Goal: Task Accomplishment & Management: Manage account settings

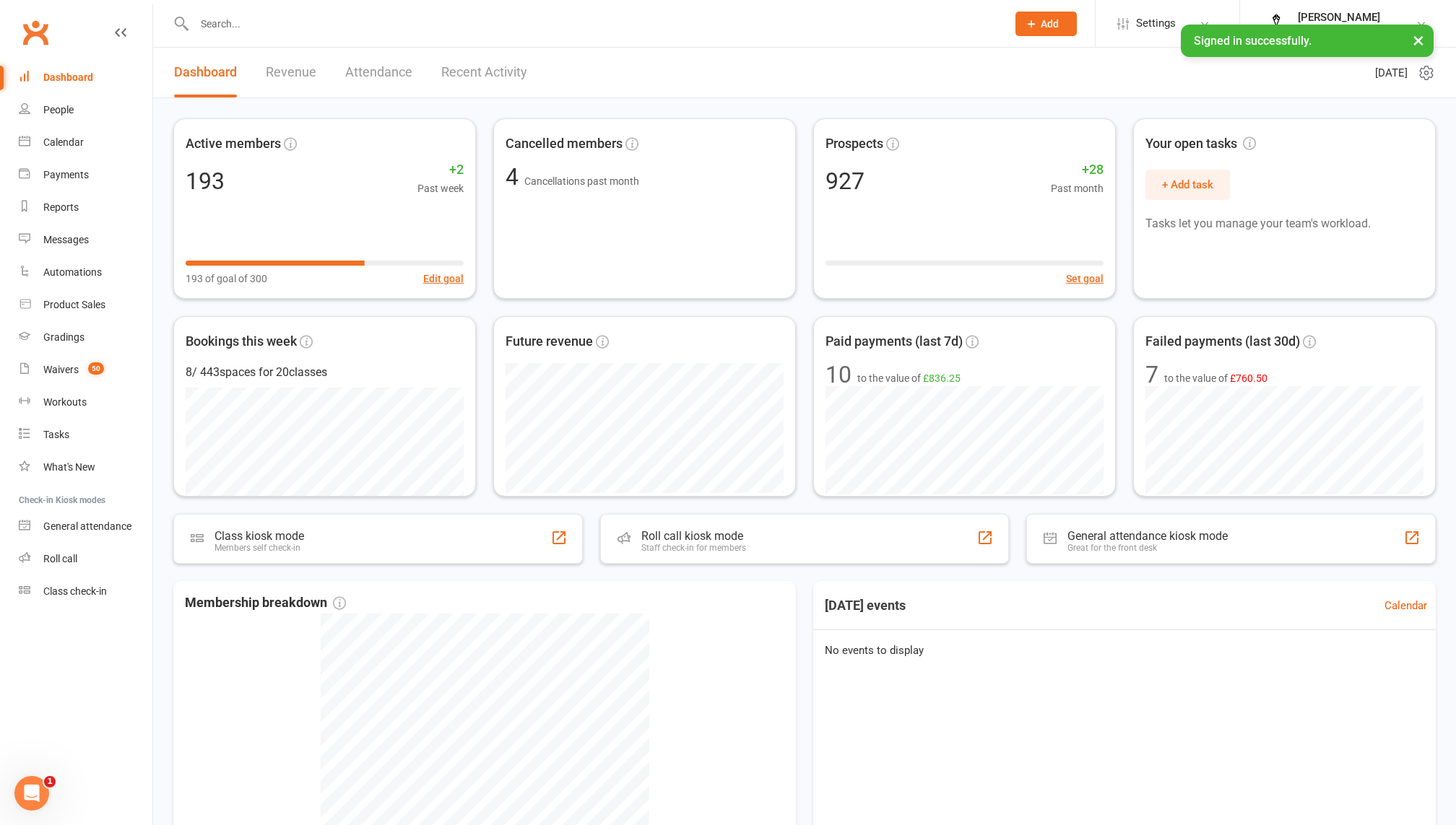
click at [295, 74] on link "Revenue" at bounding box center [290, 72] width 50 height 50
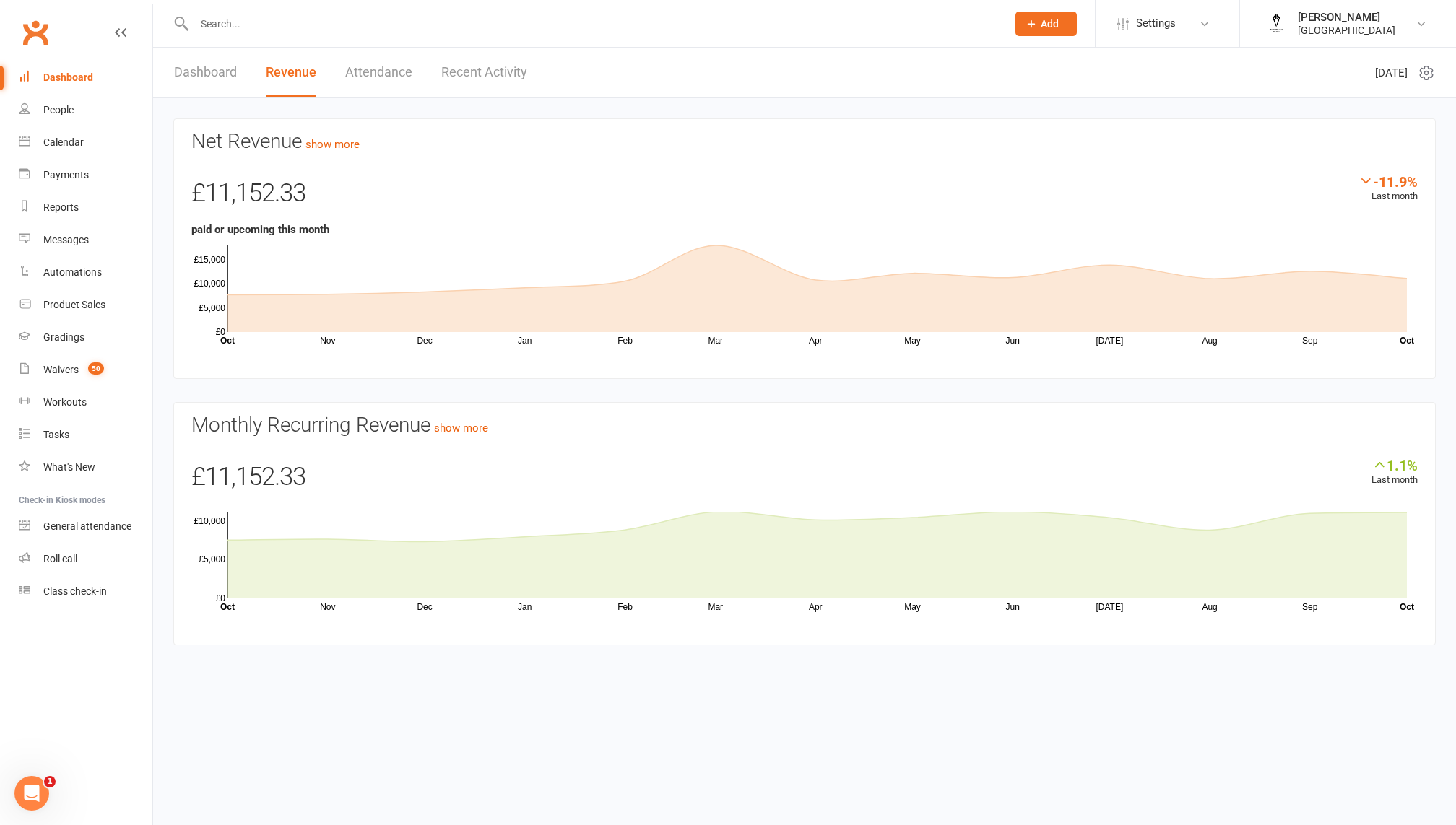
click at [385, 77] on link "Attendance" at bounding box center [378, 72] width 67 height 50
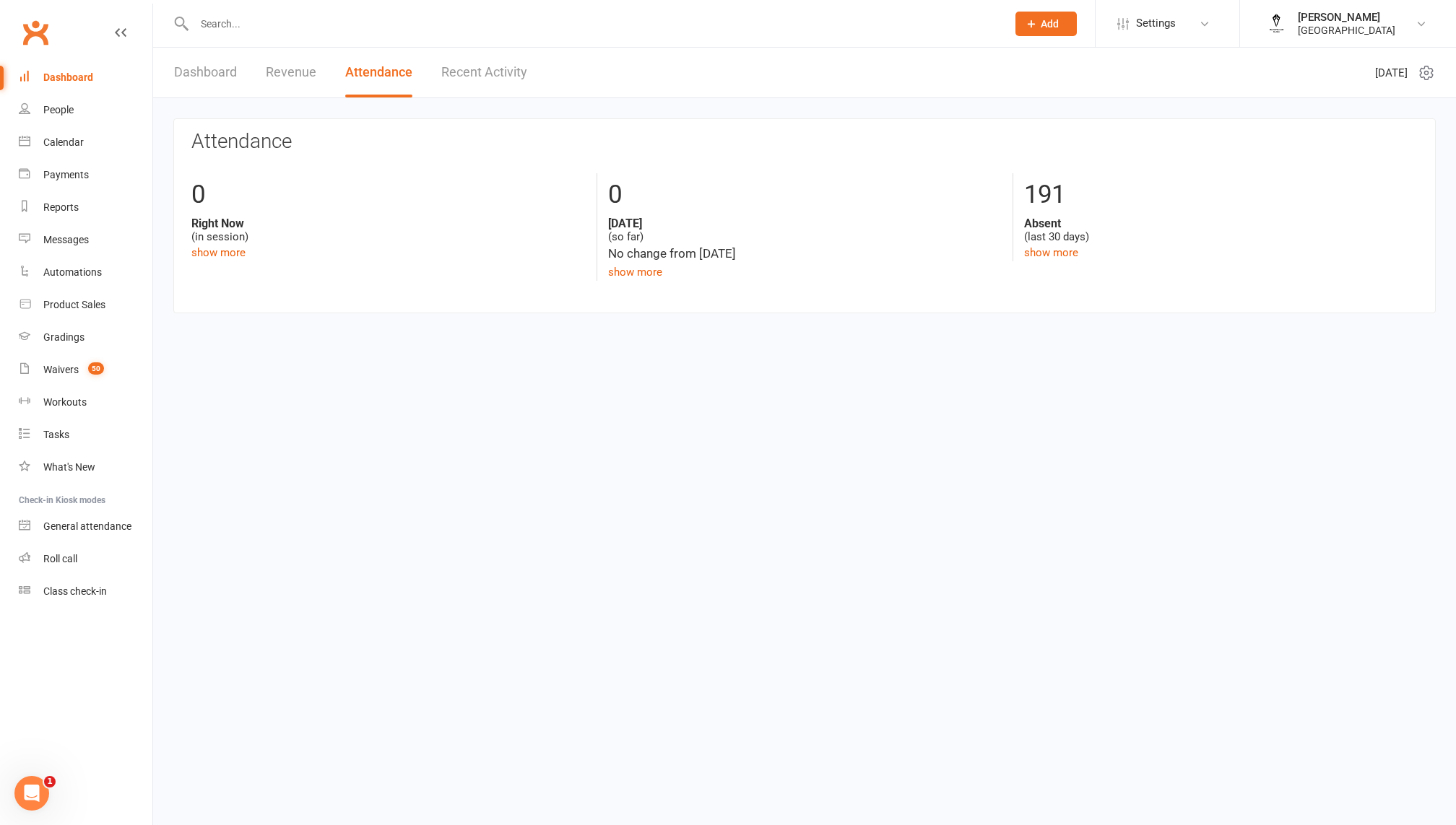
click at [474, 77] on link "Recent Activity" at bounding box center [484, 72] width 86 height 50
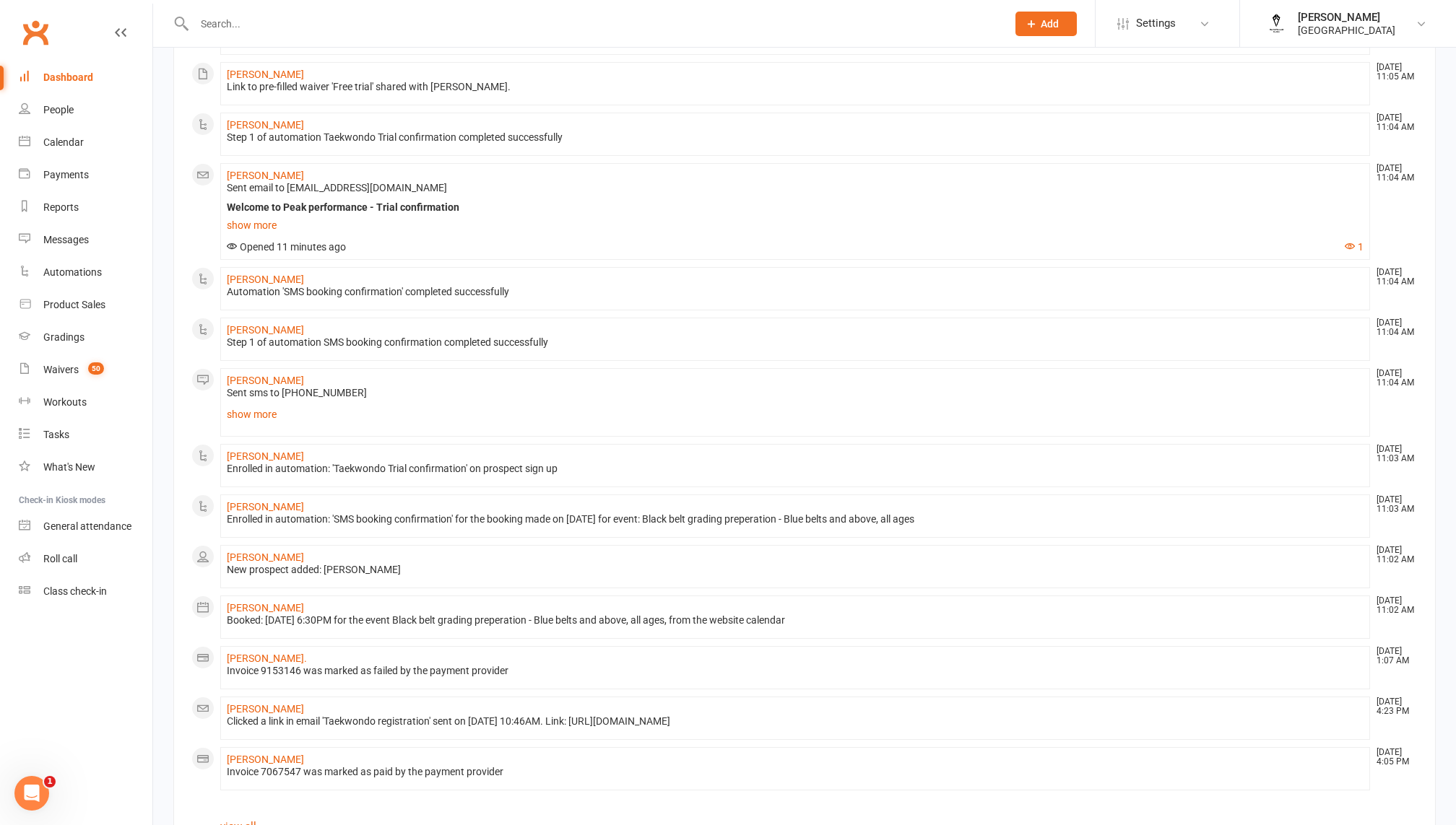
scroll to position [638, 0]
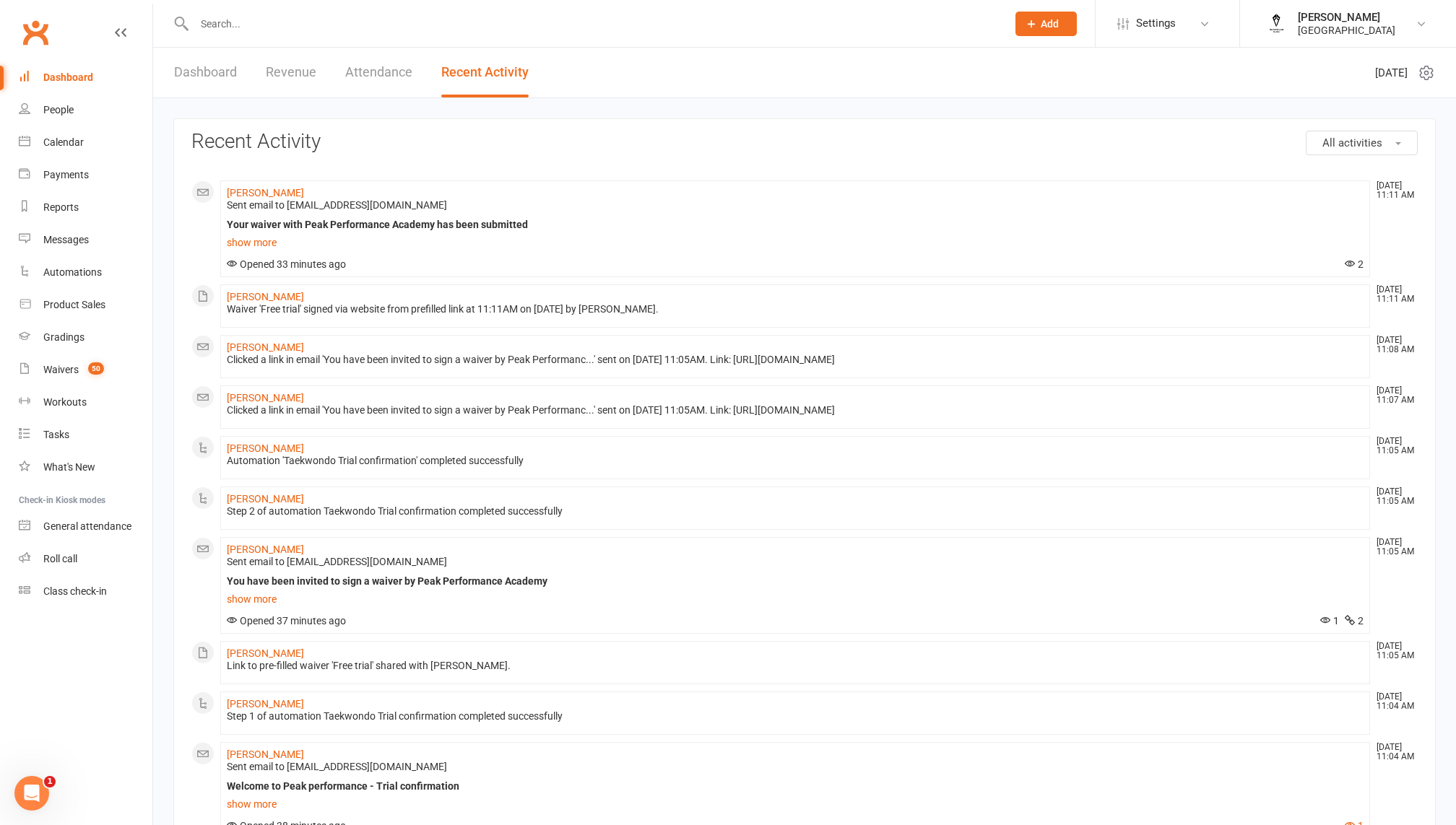
click at [273, 74] on link "Revenue" at bounding box center [290, 72] width 50 height 50
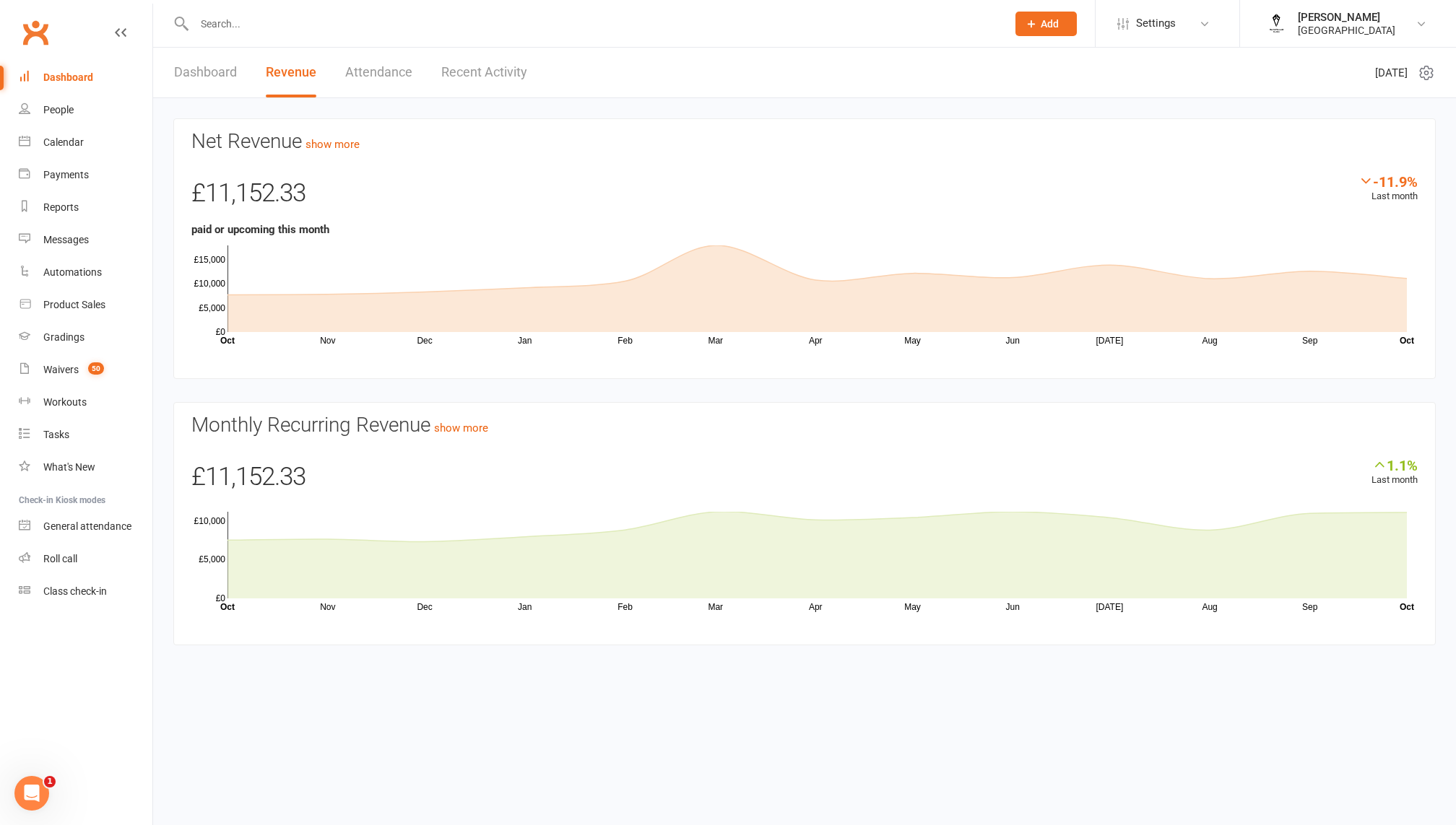
click at [358, 82] on link "Attendance" at bounding box center [378, 72] width 67 height 50
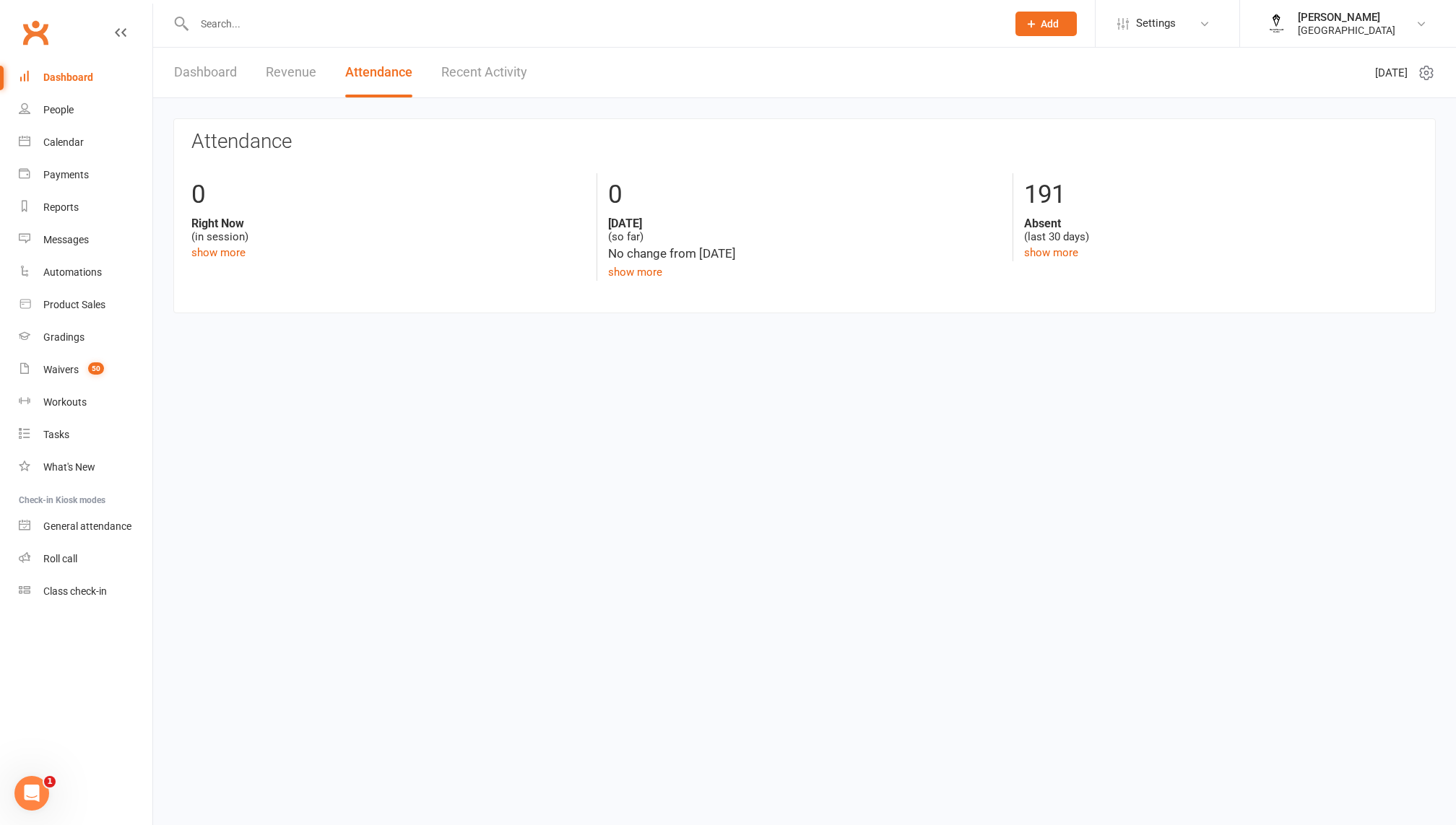
click at [479, 71] on link "Recent Activity" at bounding box center [484, 72] width 86 height 50
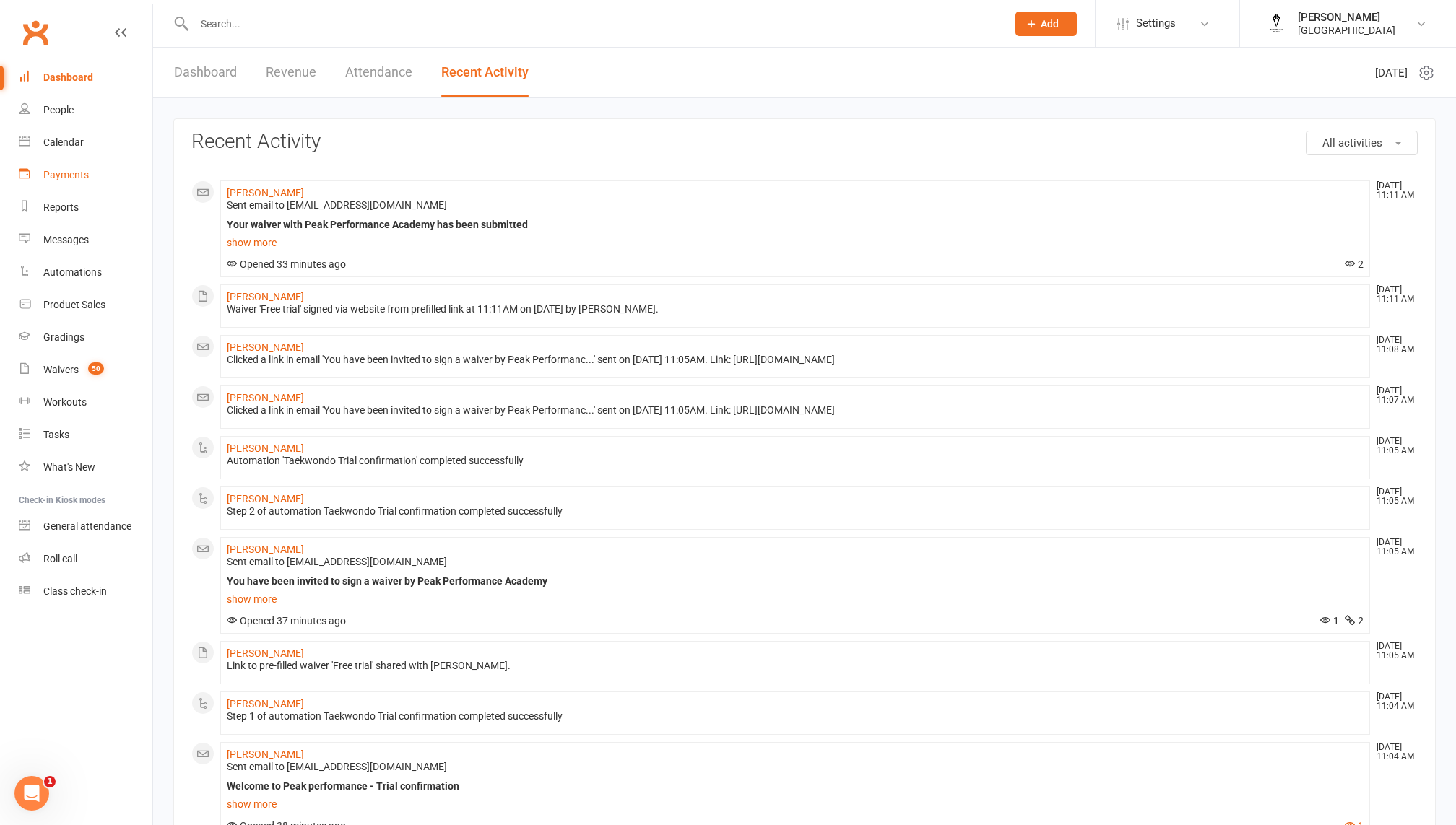
click at [77, 180] on div "Payments" at bounding box center [66, 174] width 46 height 11
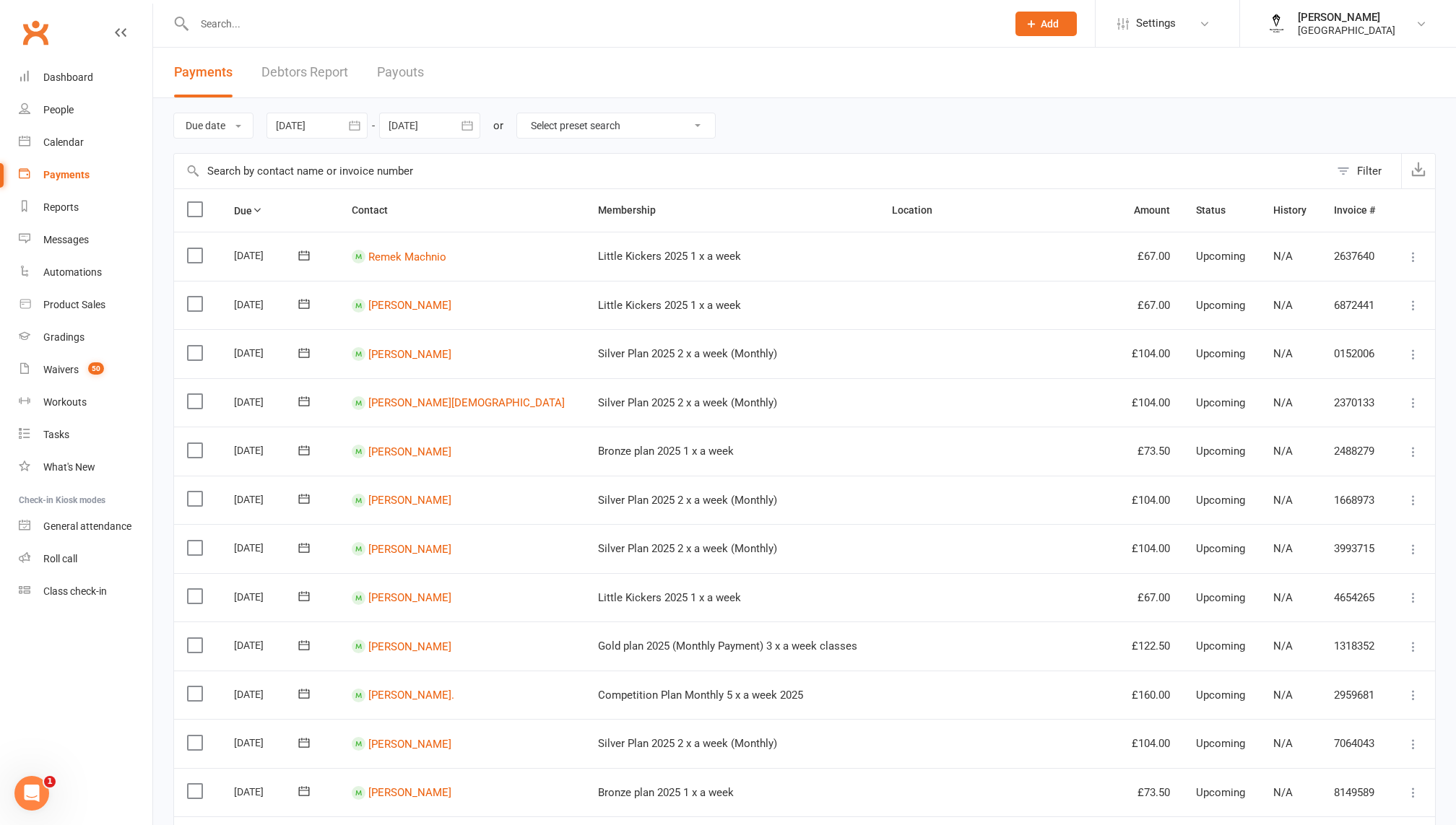
click at [344, 131] on button "button" at bounding box center [354, 125] width 26 height 26
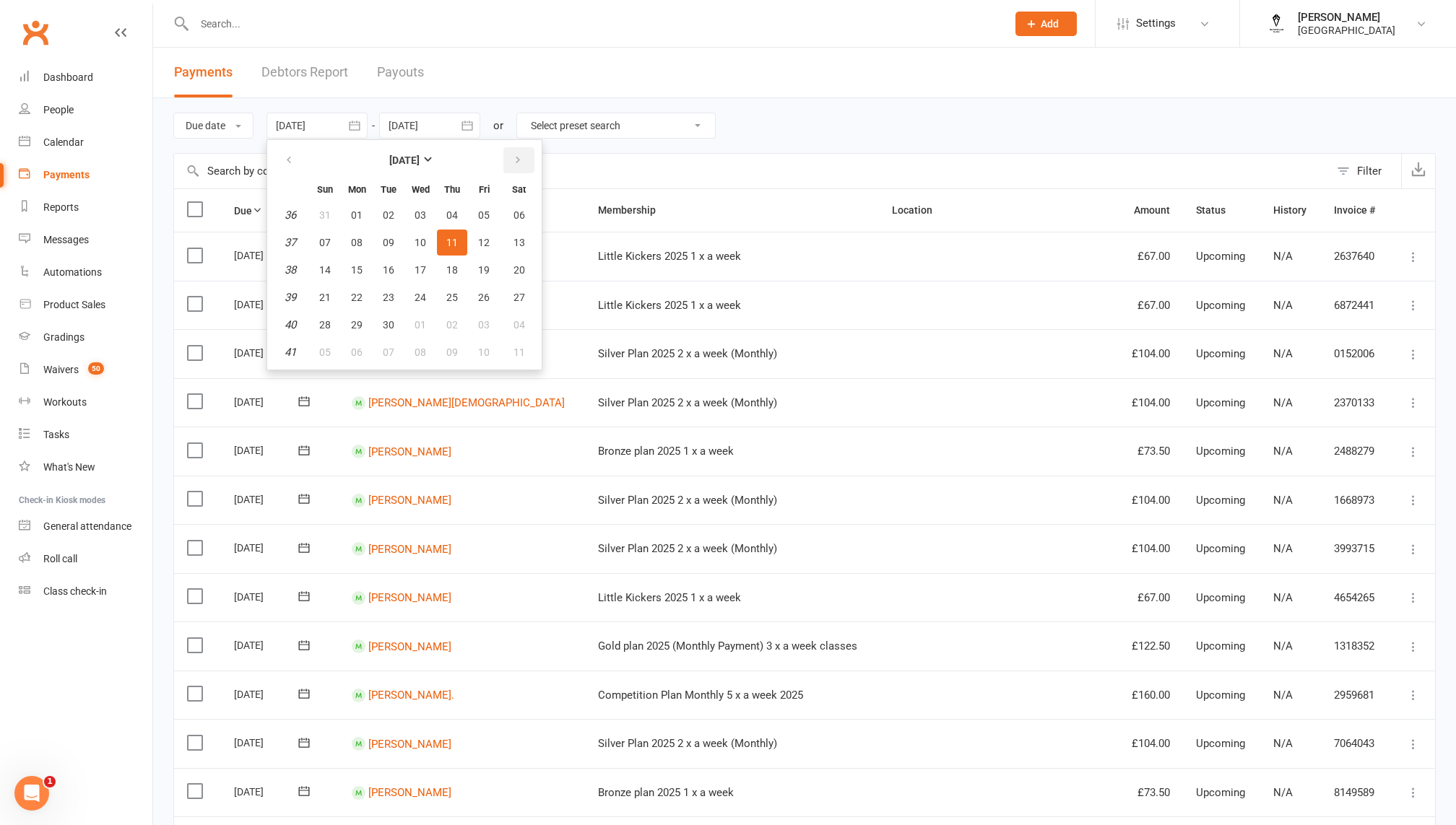
click at [520, 162] on icon "button" at bounding box center [517, 160] width 10 height 11
click at [362, 270] on span "13" at bounding box center [356, 270] width 11 height 11
type input "13 Oct 2025"
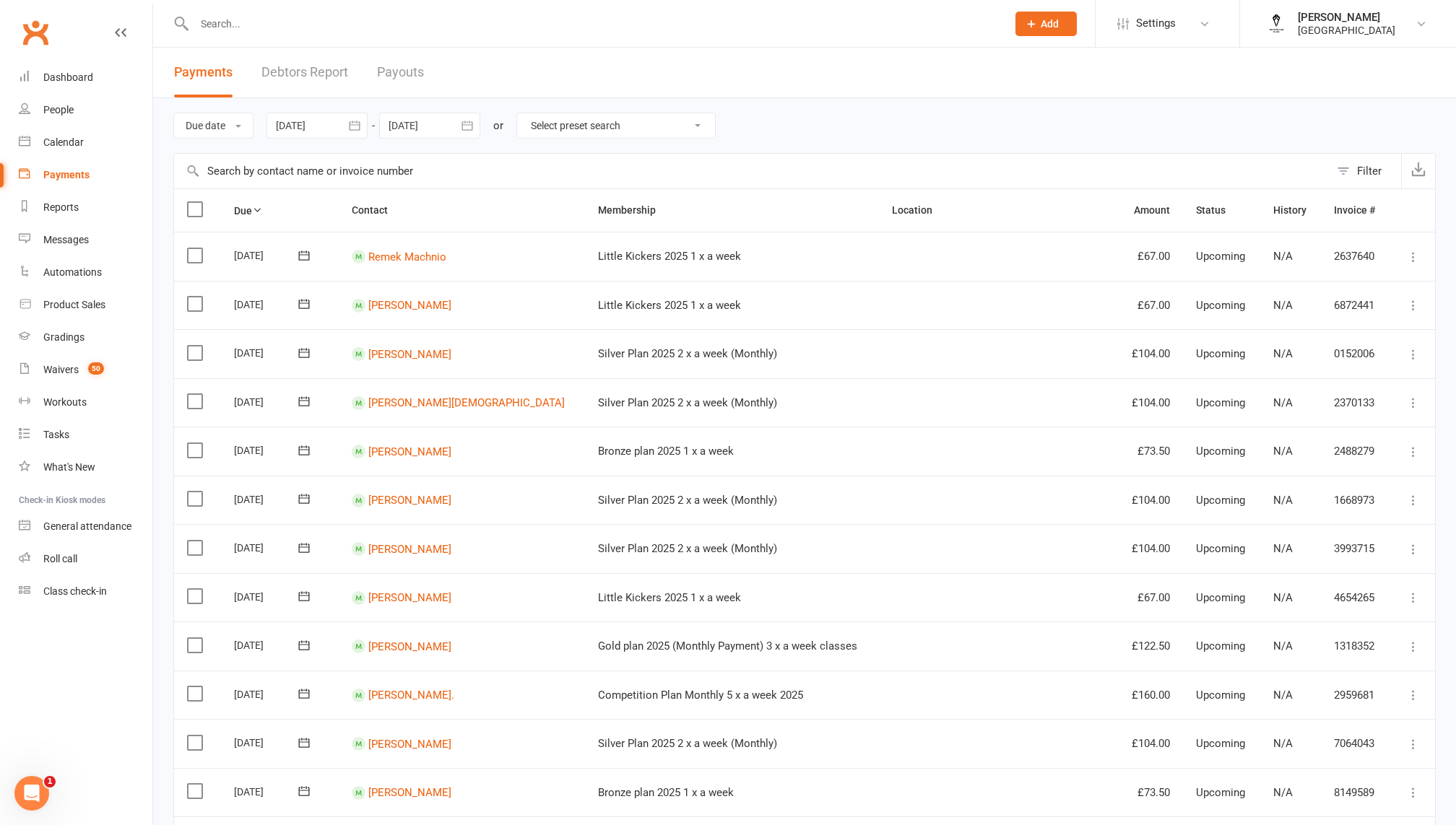
click at [426, 131] on div at bounding box center [429, 125] width 101 height 26
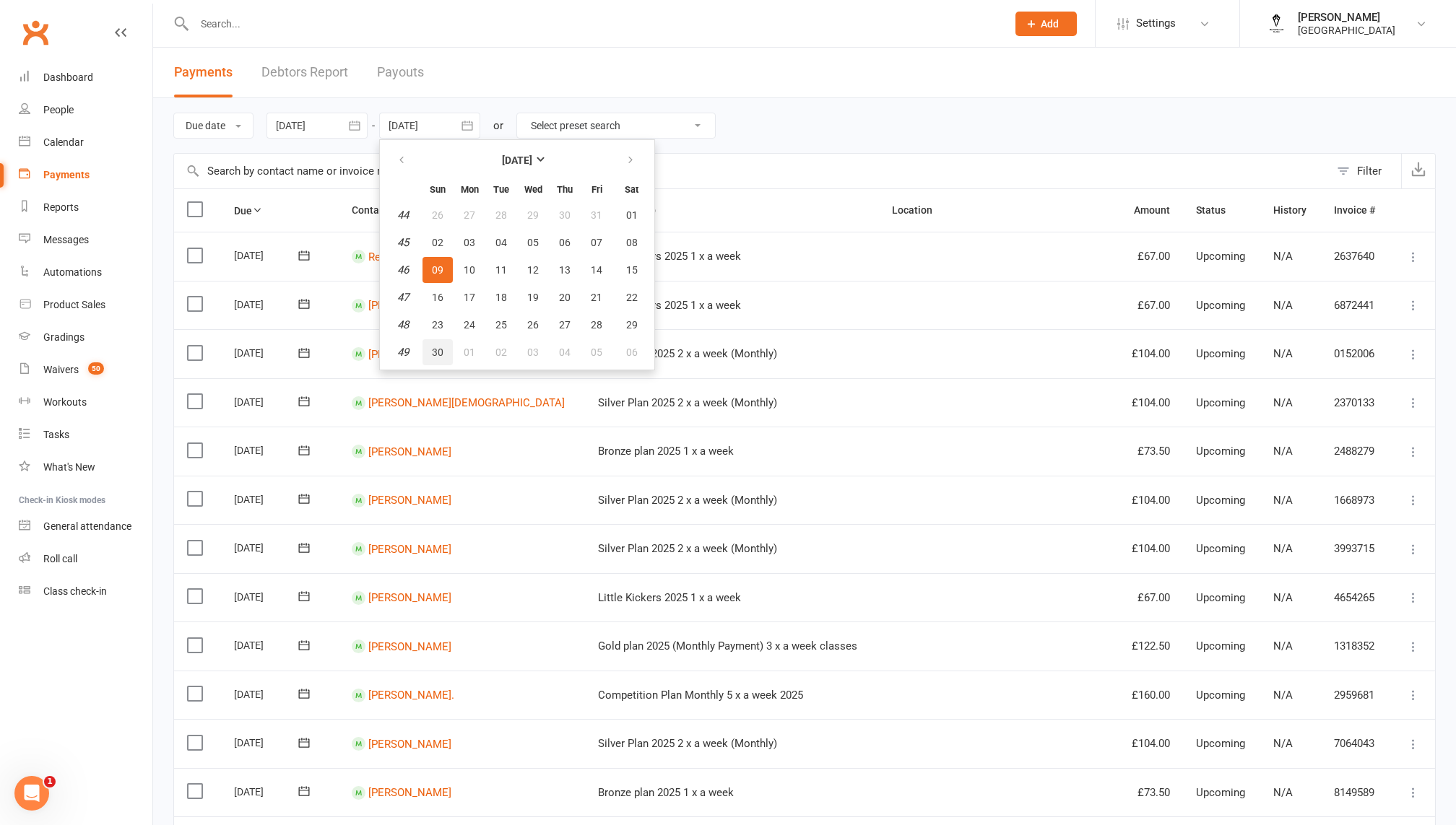
click at [439, 346] on span "30" at bounding box center [437, 352] width 11 height 11
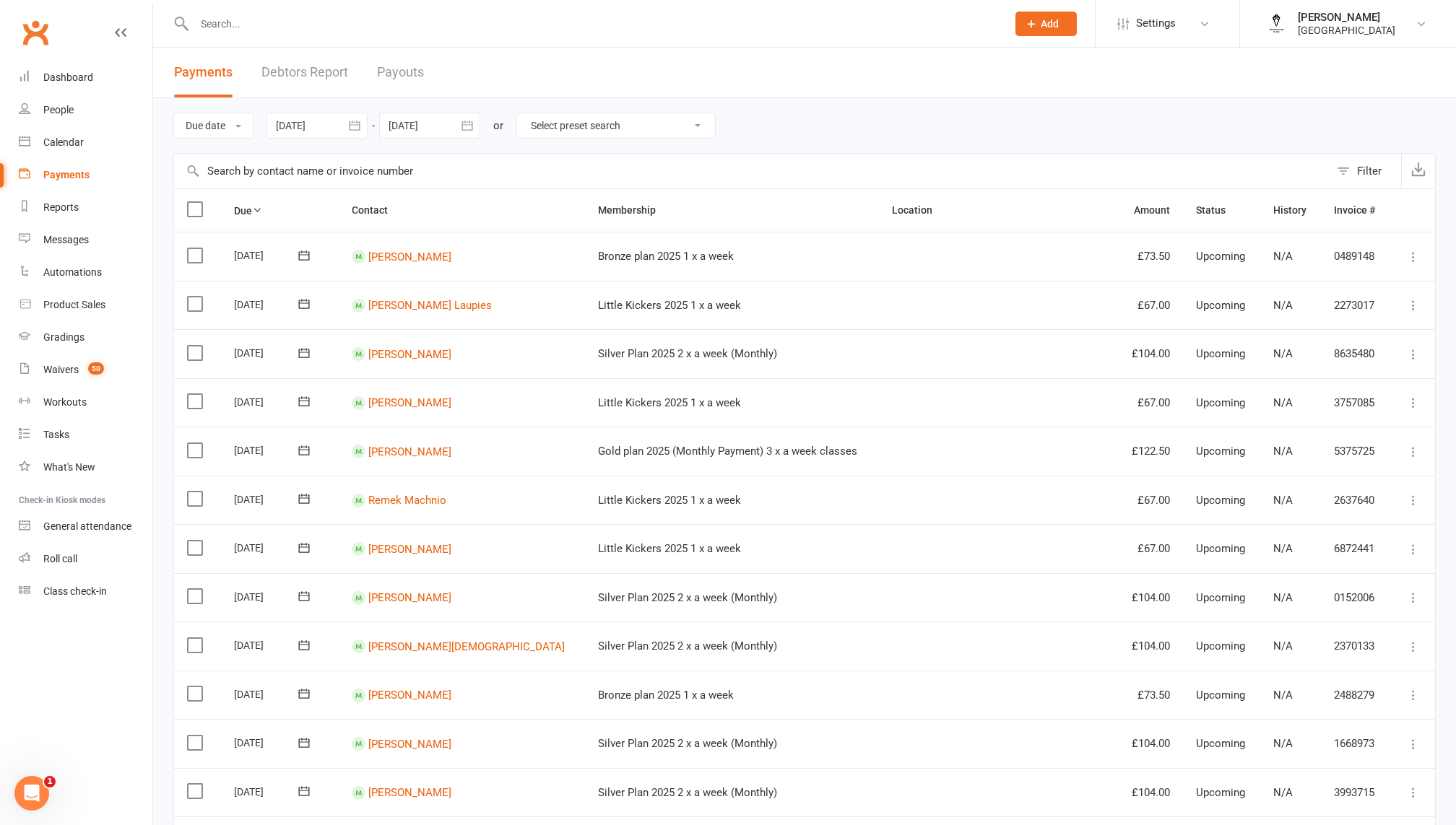
click at [429, 116] on div at bounding box center [429, 125] width 101 height 26
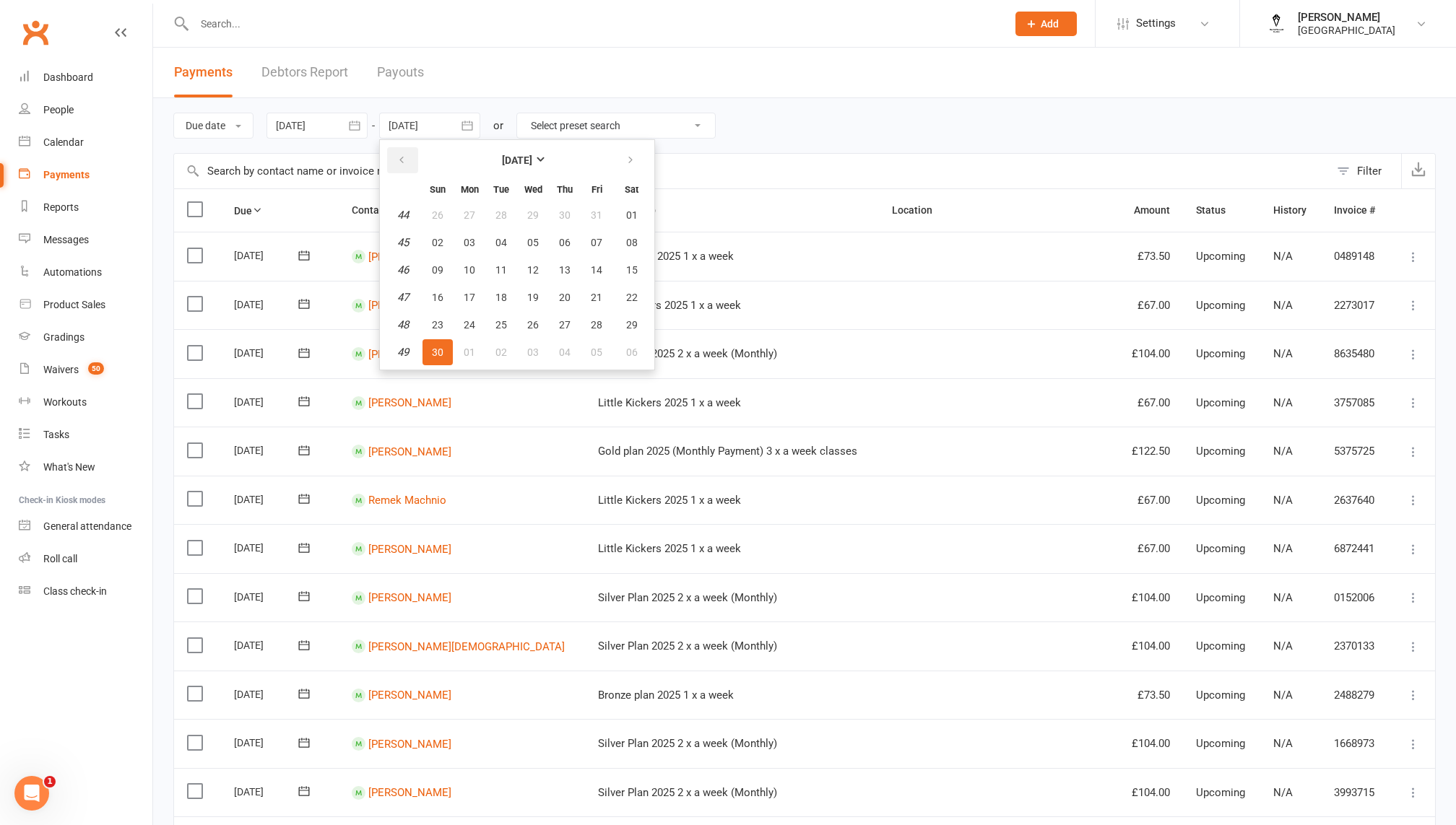
click at [407, 165] on icon "button" at bounding box center [401, 160] width 10 height 11
click at [593, 319] on span "31" at bounding box center [596, 325] width 11 height 11
type input "31 Oct 2025"
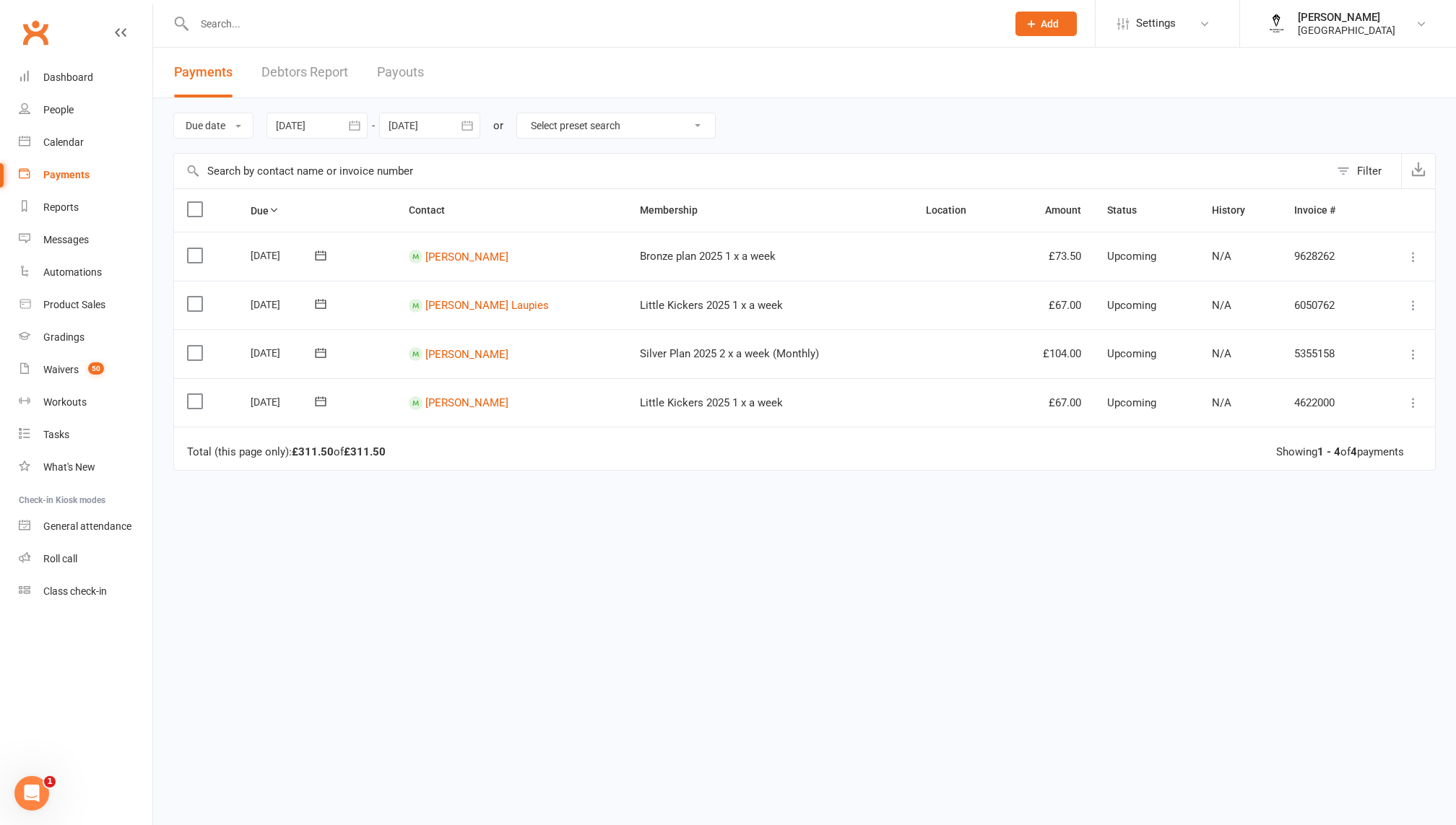
click at [271, 122] on div at bounding box center [316, 125] width 101 height 26
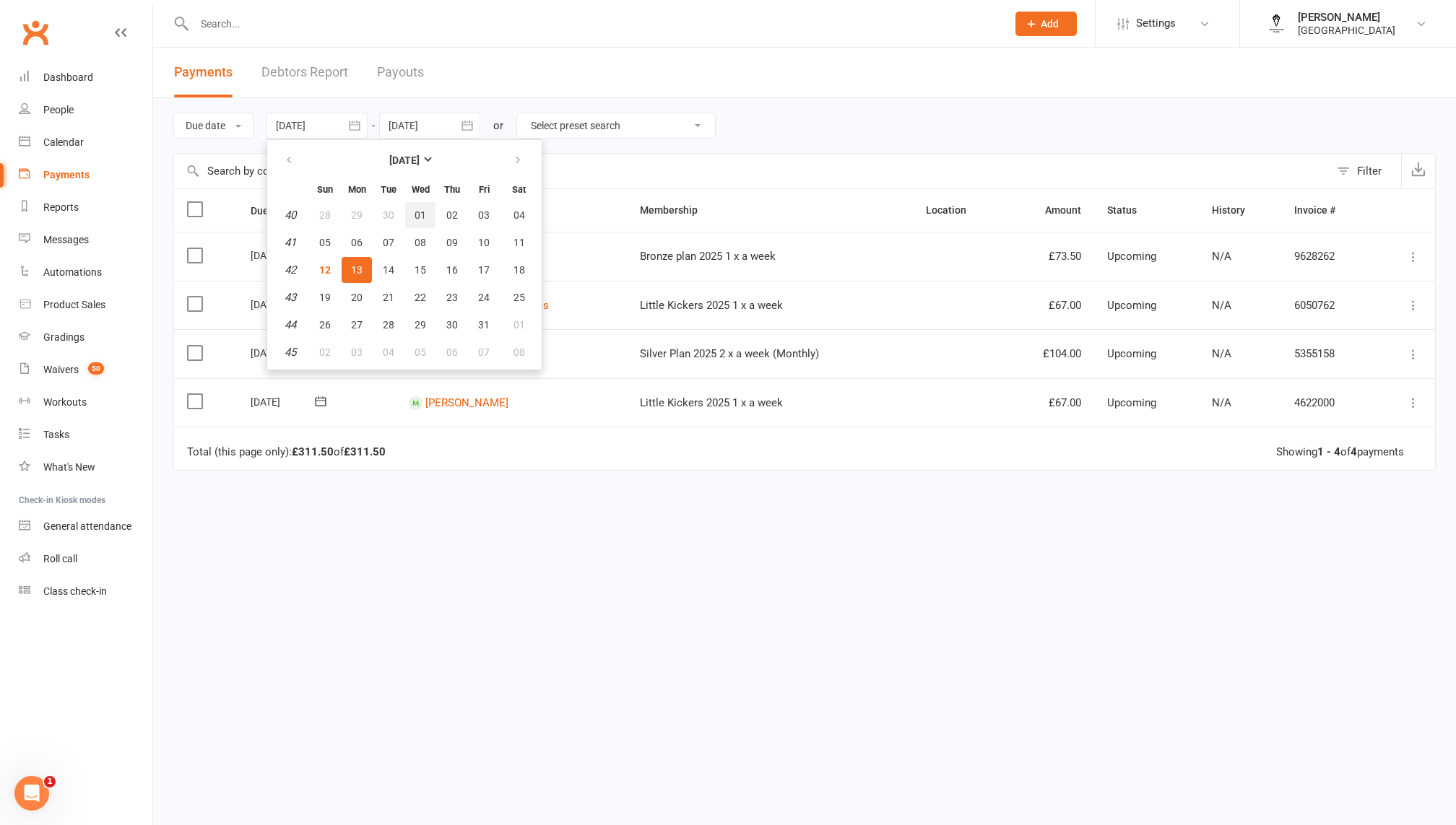
click at [420, 211] on span "01" at bounding box center [419, 215] width 11 height 11
type input "01 Oct 2025"
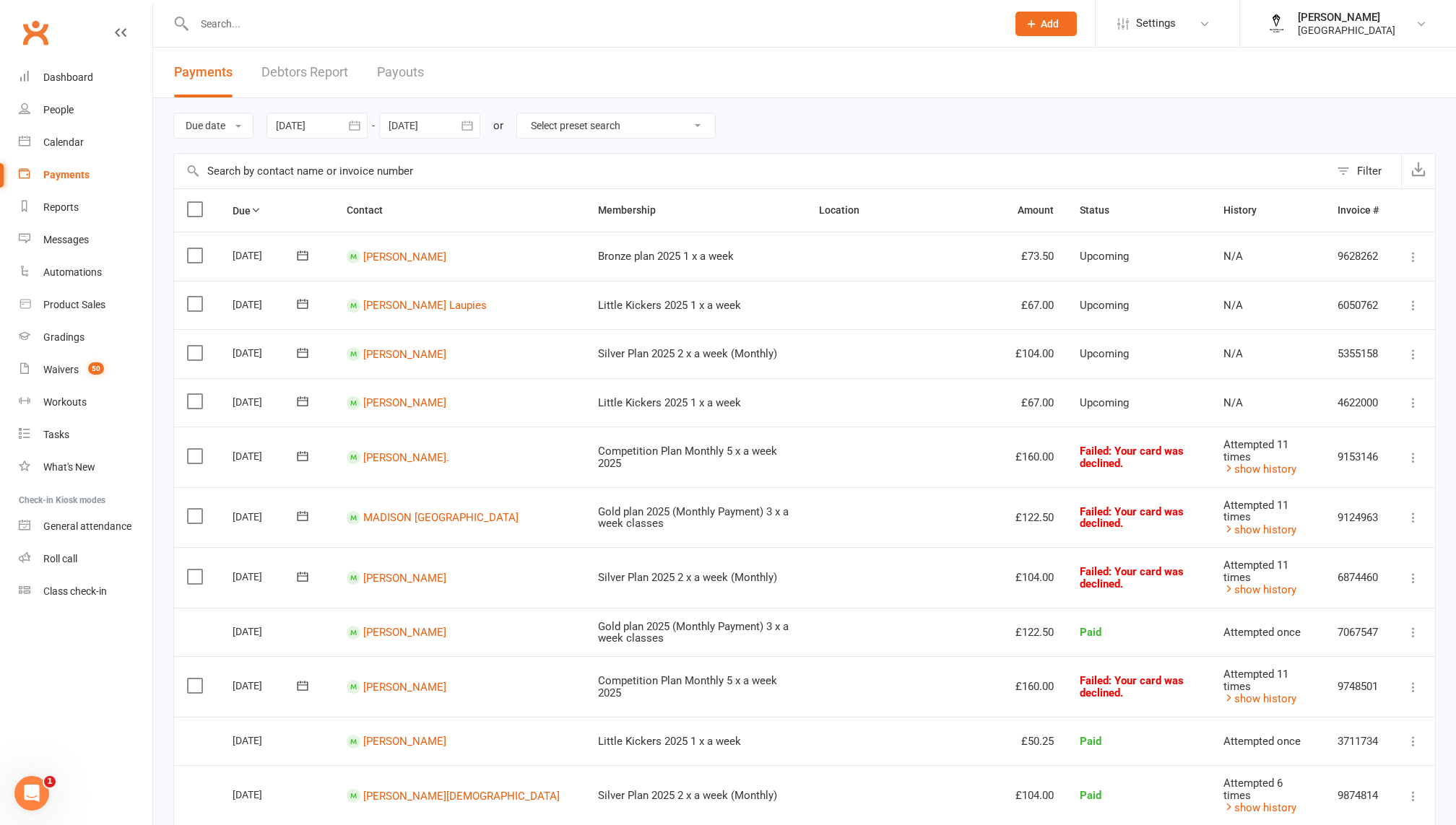
click at [440, 121] on div at bounding box center [429, 125] width 101 height 26
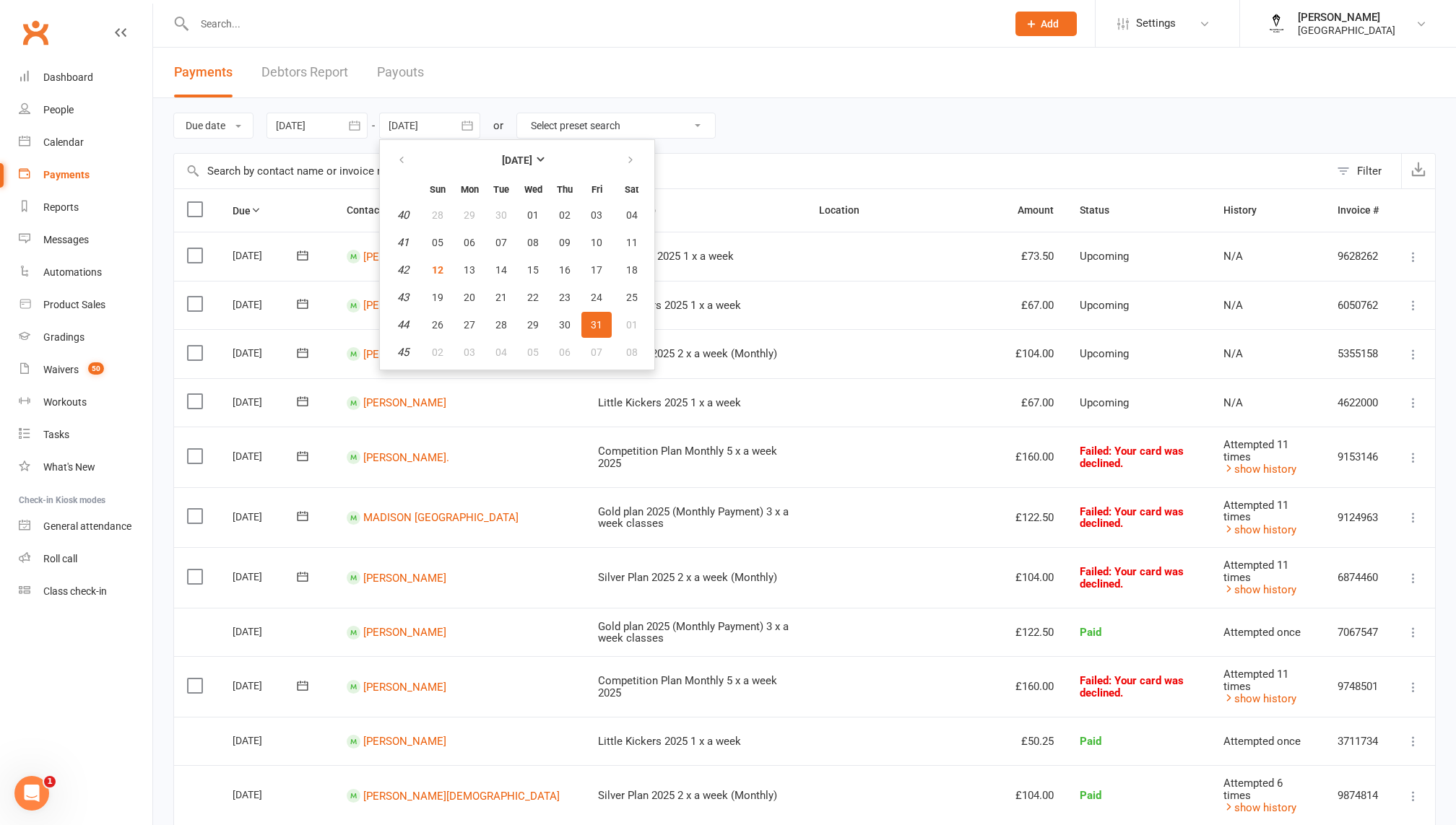
click at [546, 120] on select "Select preset search All failures All skipped payments All pending payments Suc…" at bounding box center [616, 125] width 198 height 25
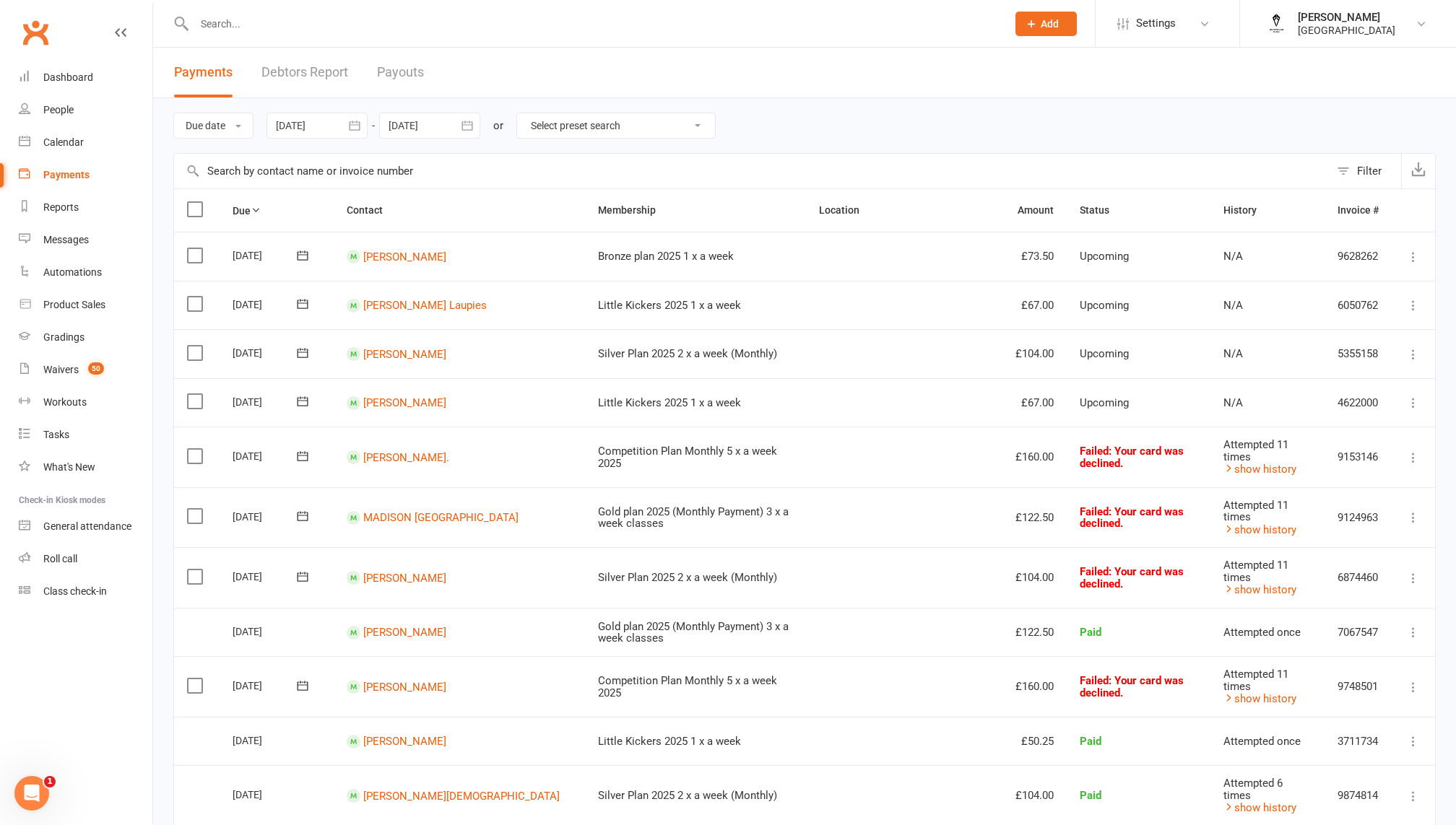
select select "1"
click at [519, 113] on select "Select preset search All failures All skipped payments All pending payments Suc…" at bounding box center [616, 125] width 198 height 25
type input "12 Oct 2025"
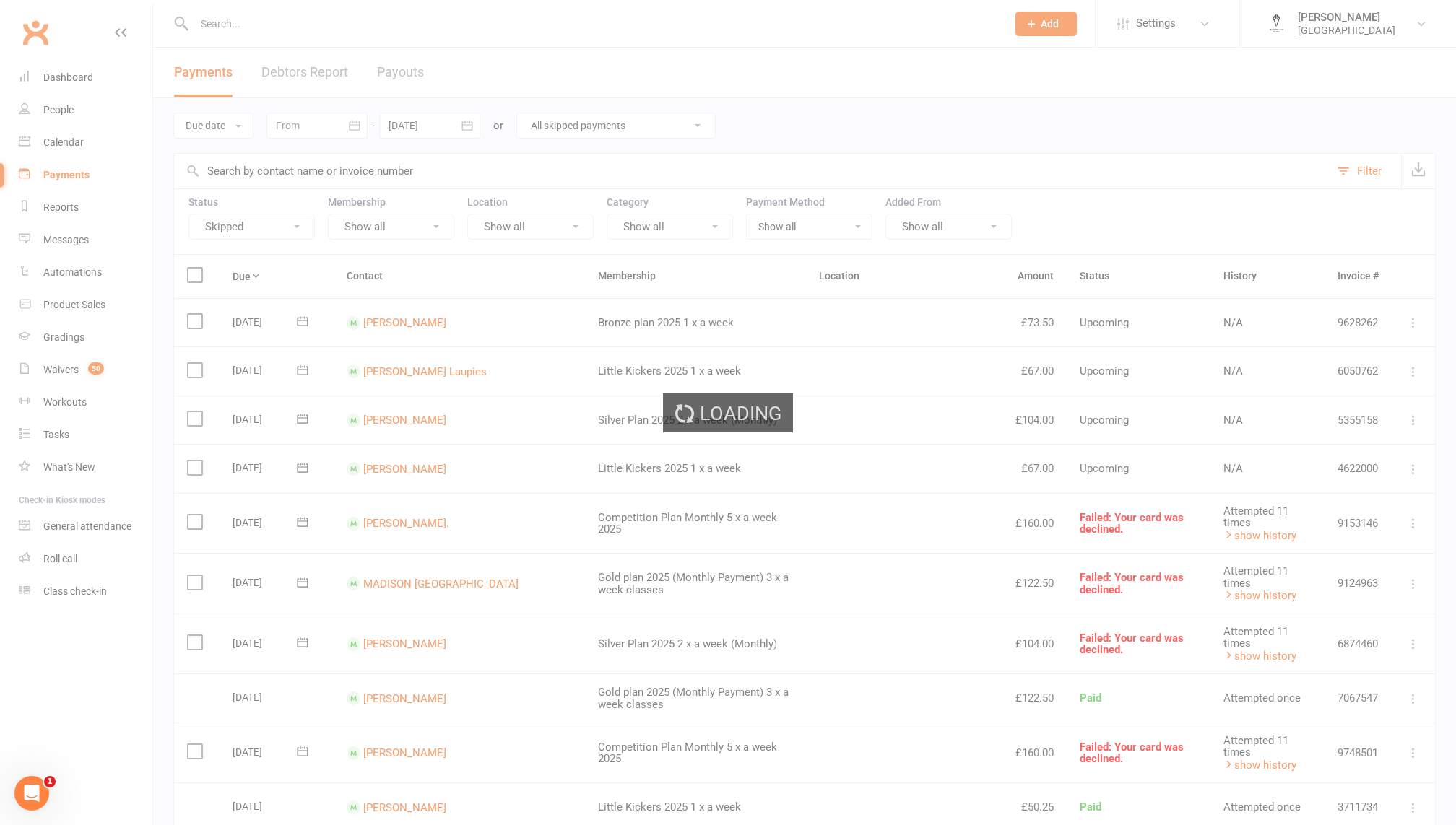
click at [577, 133] on select "All failures All skipped payments All pending payments Successful payments (las…" at bounding box center [616, 125] width 198 height 25
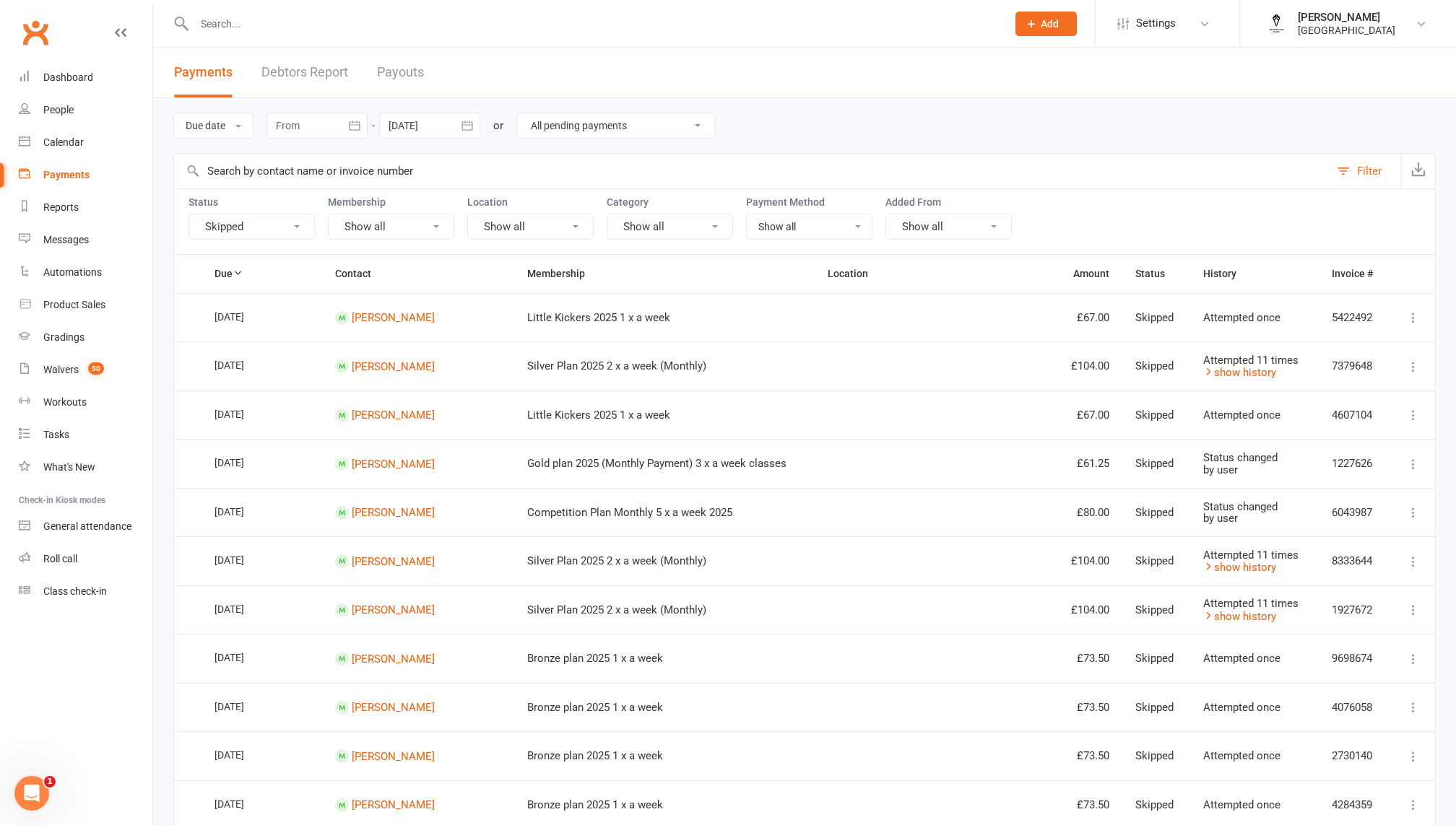
click at [519, 113] on select "All failures All skipped payments All pending payments Successful payments (las…" at bounding box center [616, 125] width 198 height 25
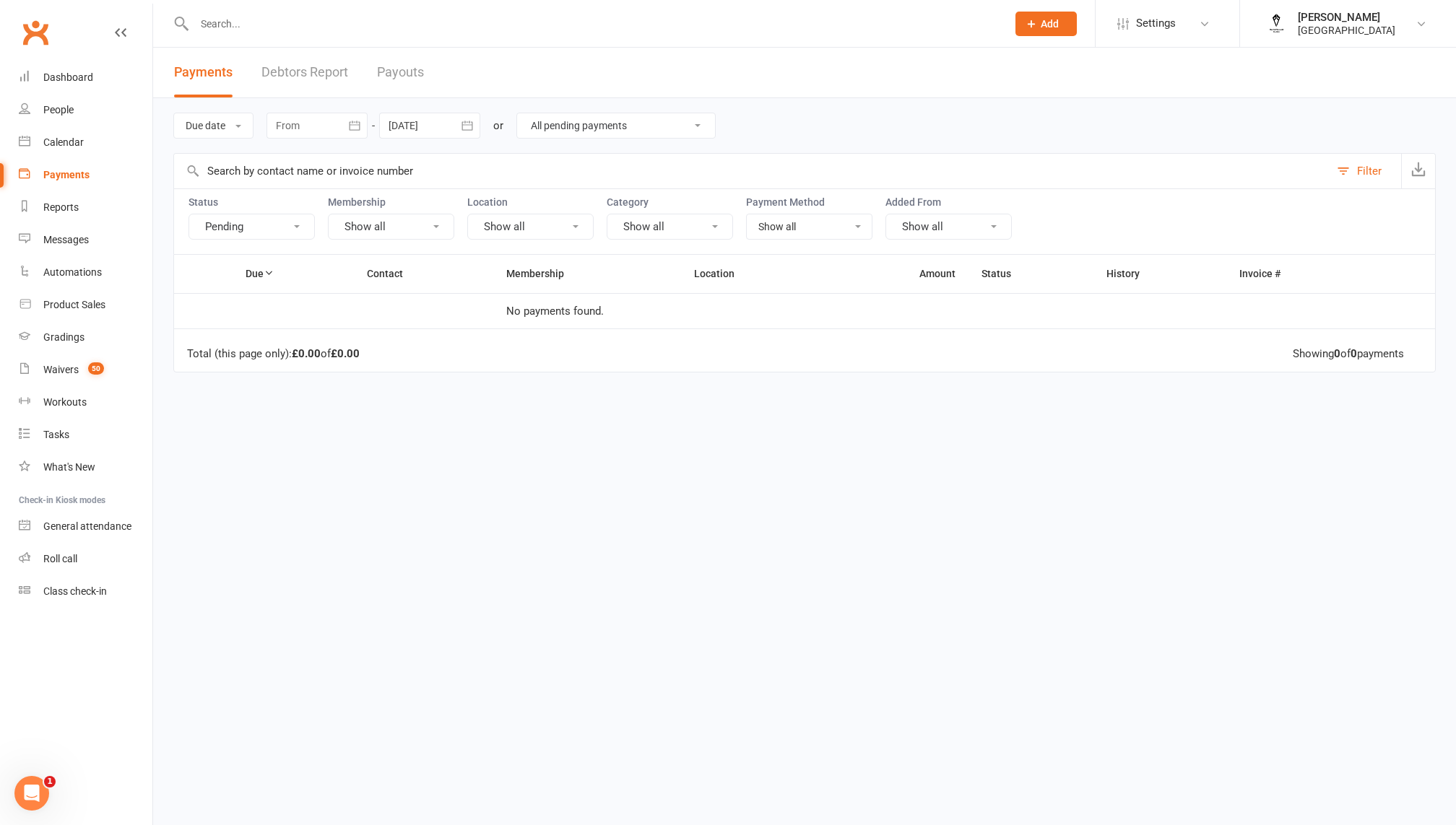
click at [567, 116] on select "All failures All skipped payments All pending payments Successful payments (las…" at bounding box center [616, 125] width 198 height 25
select select "0"
click at [527, 113] on select "All failures All skipped payments All pending payments Successful payments (las…" at bounding box center [616, 125] width 198 height 25
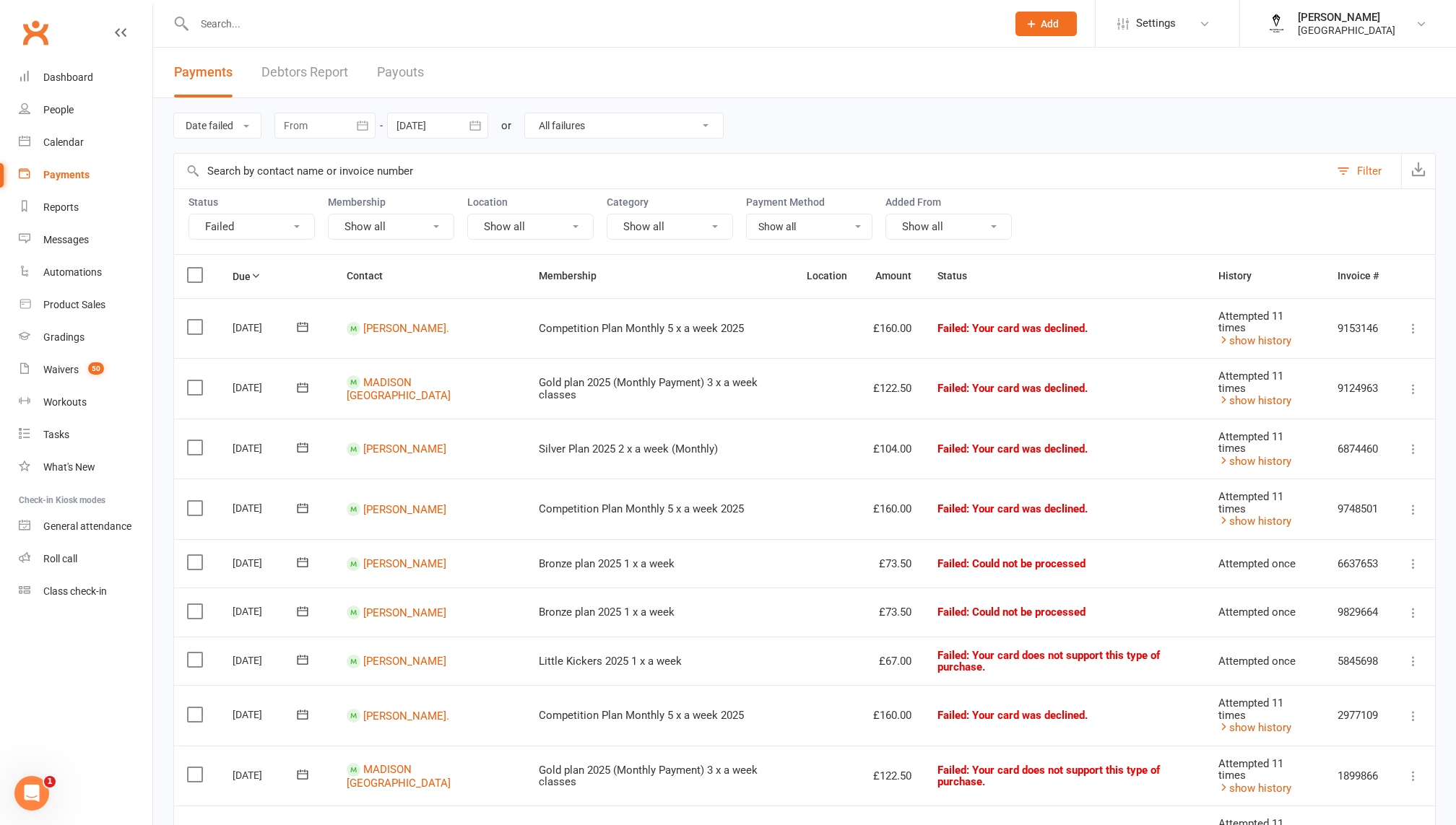
click at [417, 129] on div at bounding box center [437, 125] width 101 height 26
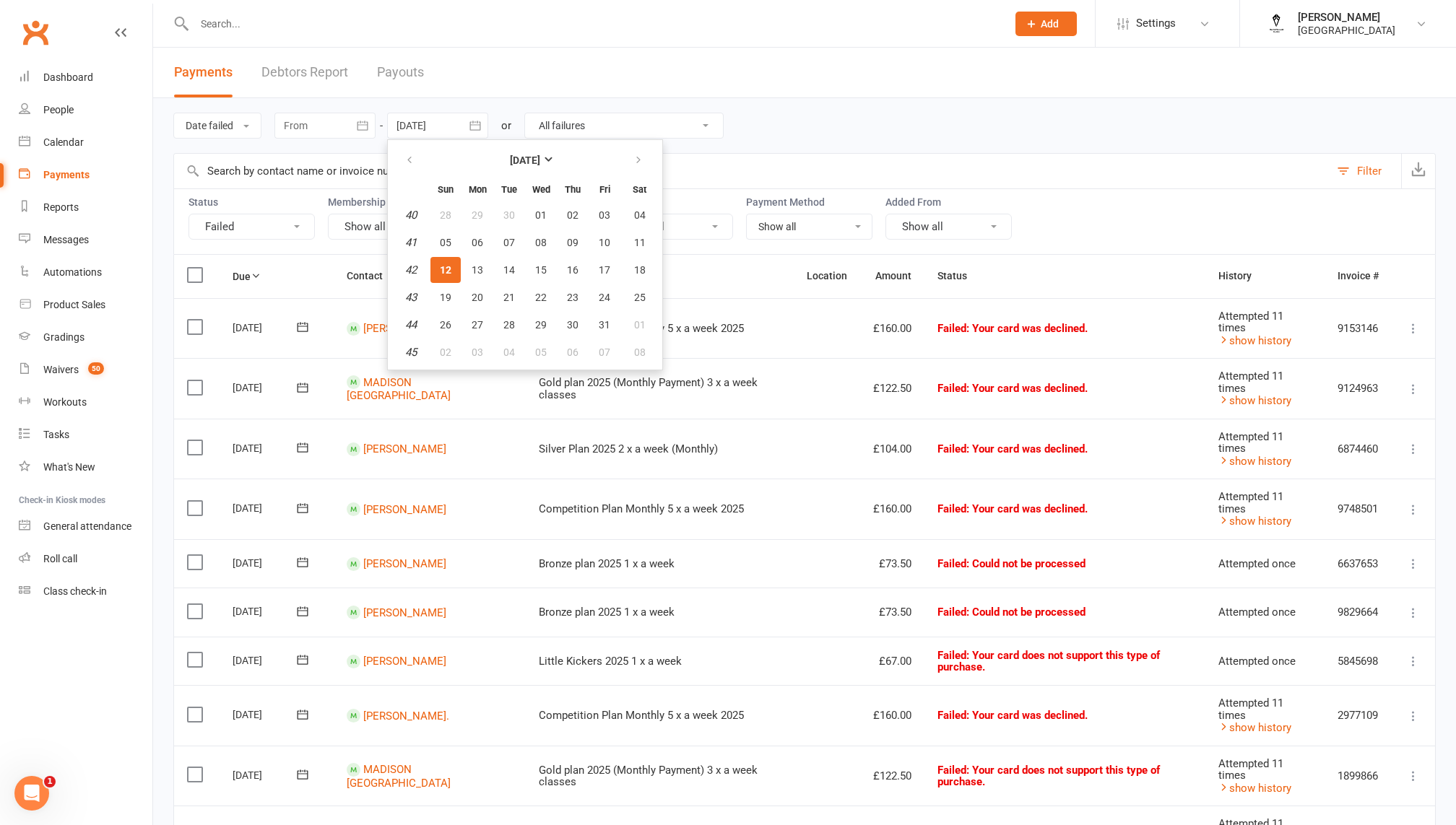
click at [346, 129] on div at bounding box center [325, 125] width 101 height 26
click at [340, 133] on div at bounding box center [325, 125] width 101 height 26
click at [474, 123] on icon "button" at bounding box center [474, 125] width 14 height 14
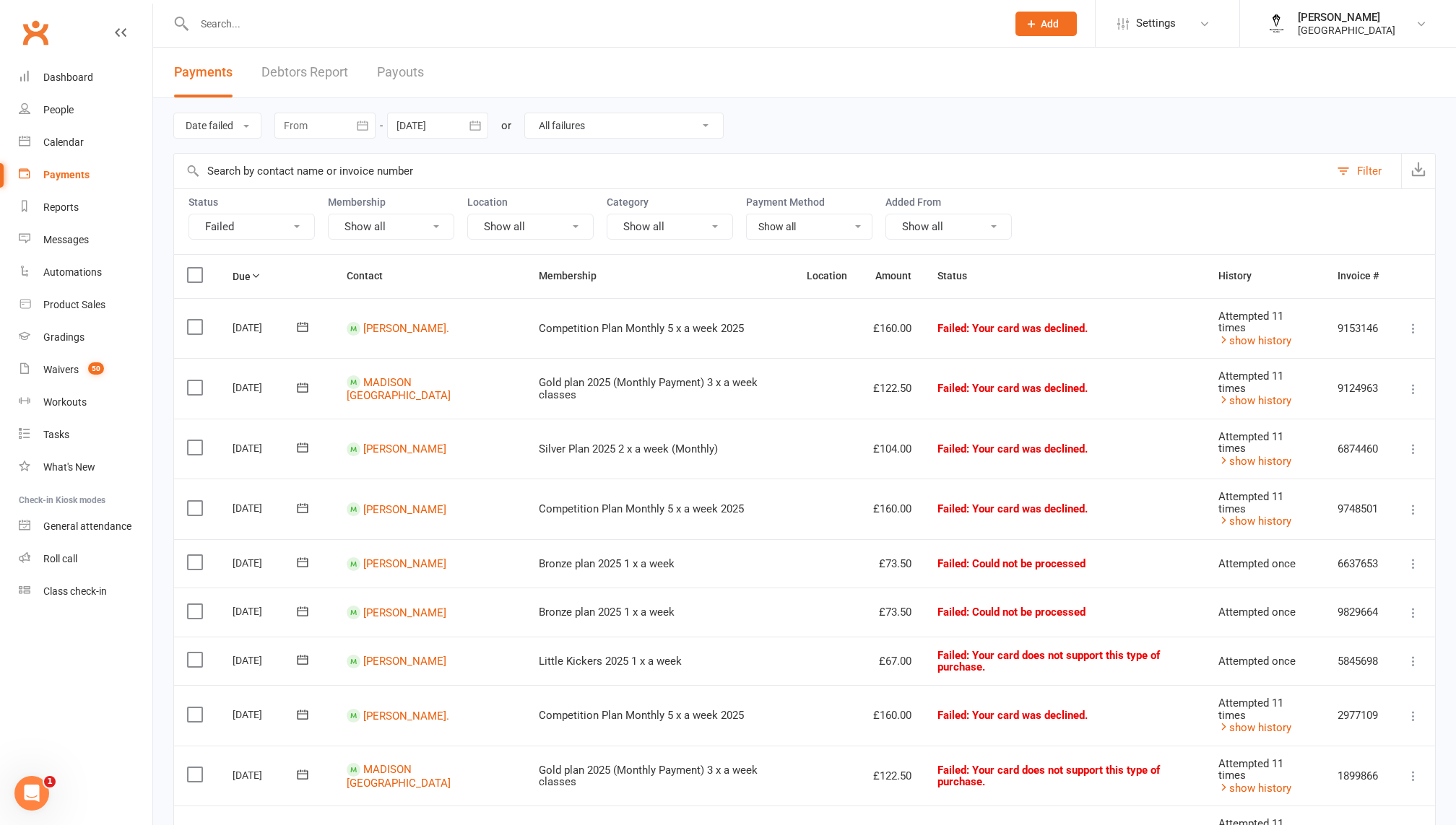
click at [341, 135] on div at bounding box center [325, 125] width 101 height 26
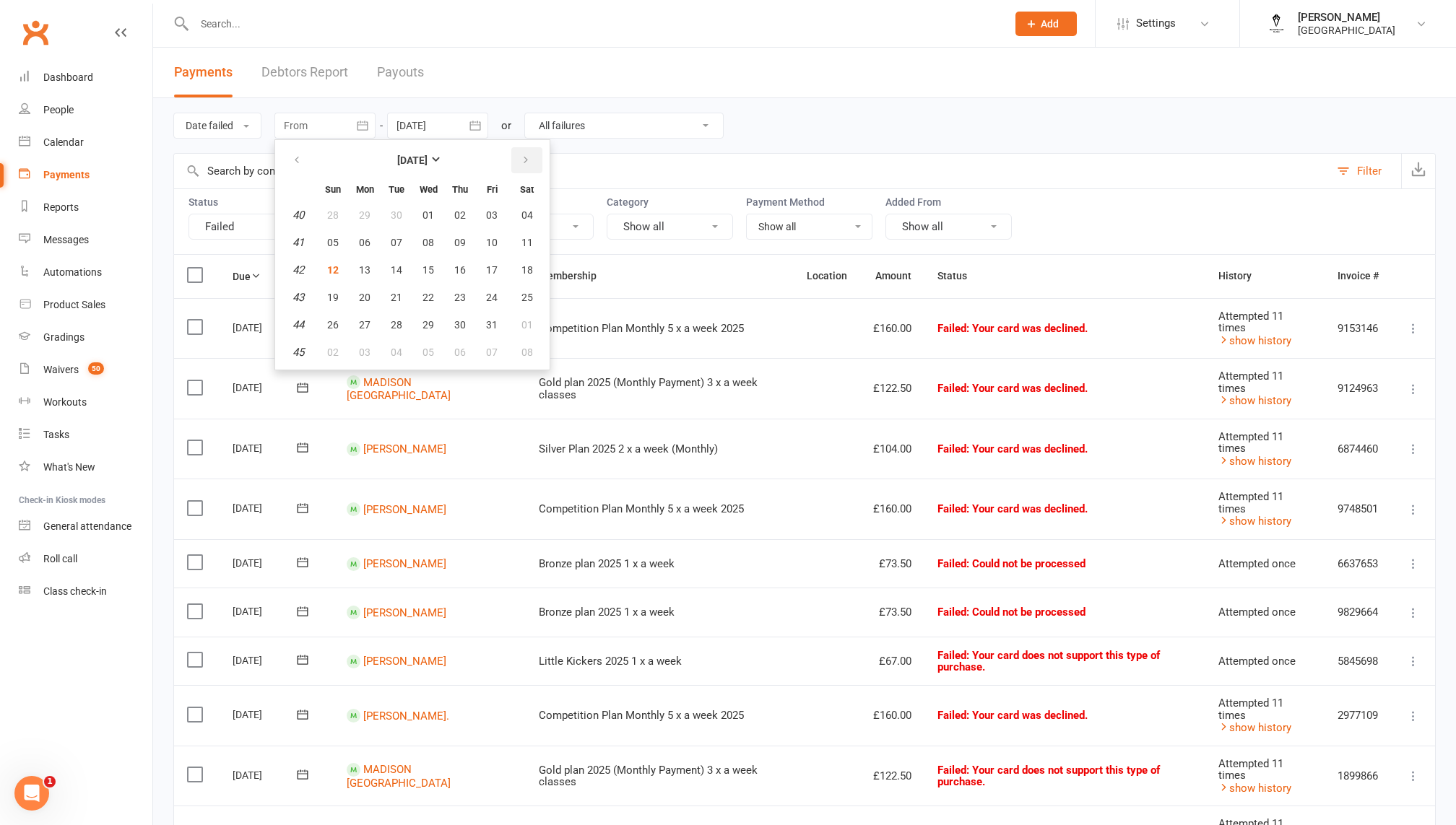
click at [522, 159] on icon "button" at bounding box center [525, 160] width 10 height 11
click at [298, 158] on icon "button" at bounding box center [296, 160] width 10 height 11
click at [423, 213] on button "01" at bounding box center [428, 215] width 30 height 26
type input "01 Oct 2025"
select select
